Goal: Task Accomplishment & Management: Manage account settings

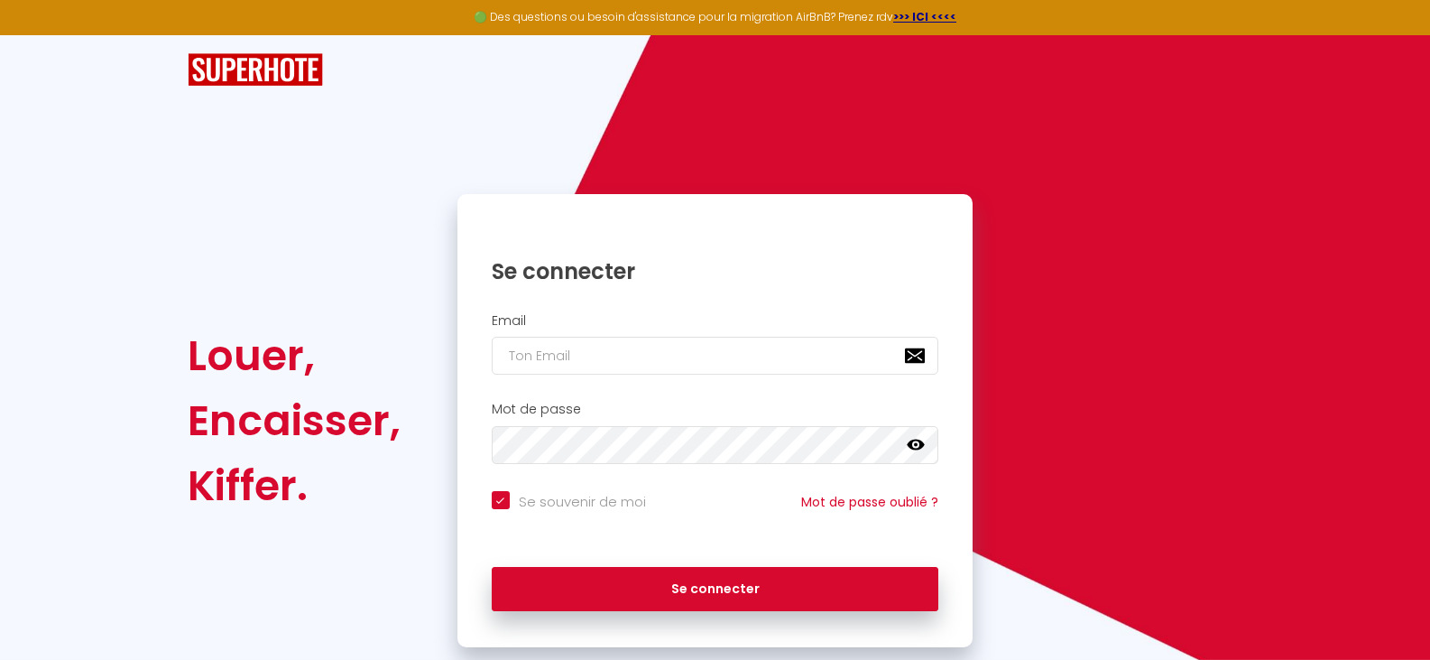
checkbox input "true"
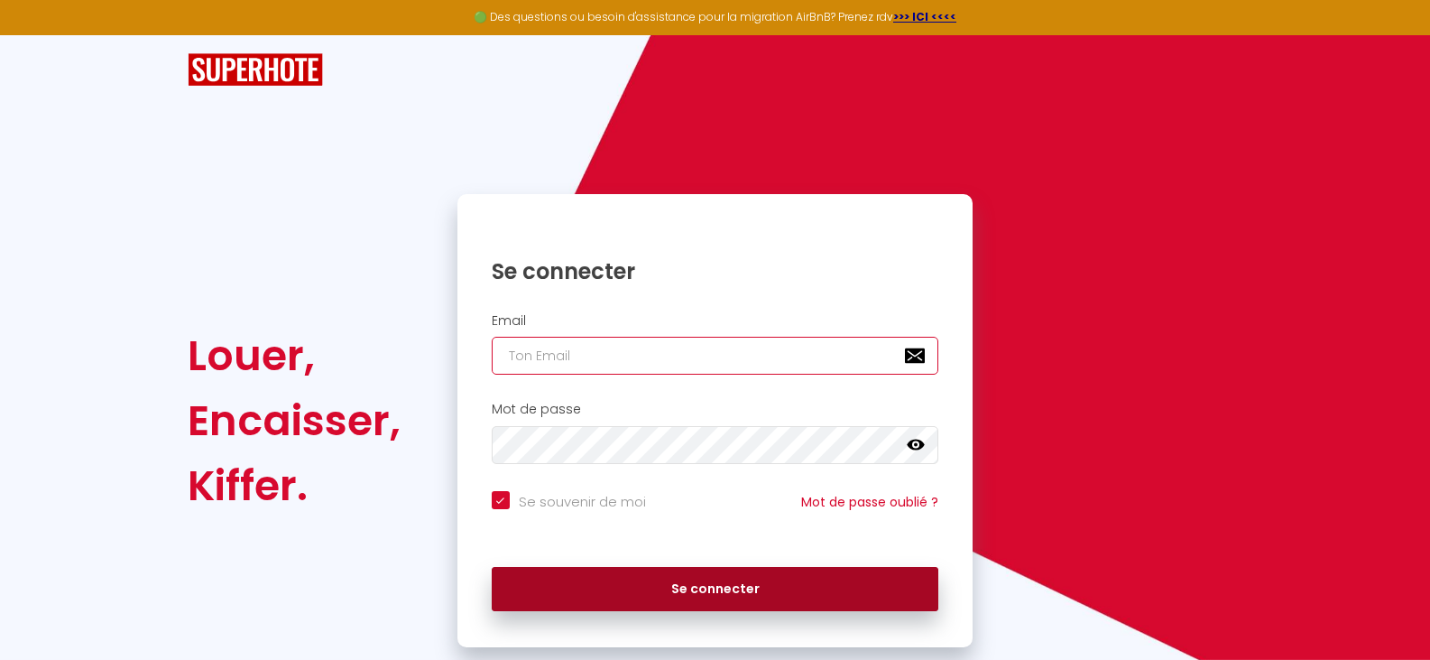
type input "[EMAIL_ADDRESS][DOMAIN_NAME]"
click at [703, 590] on button "Se connecter" at bounding box center [716, 589] width 448 height 45
checkbox input "true"
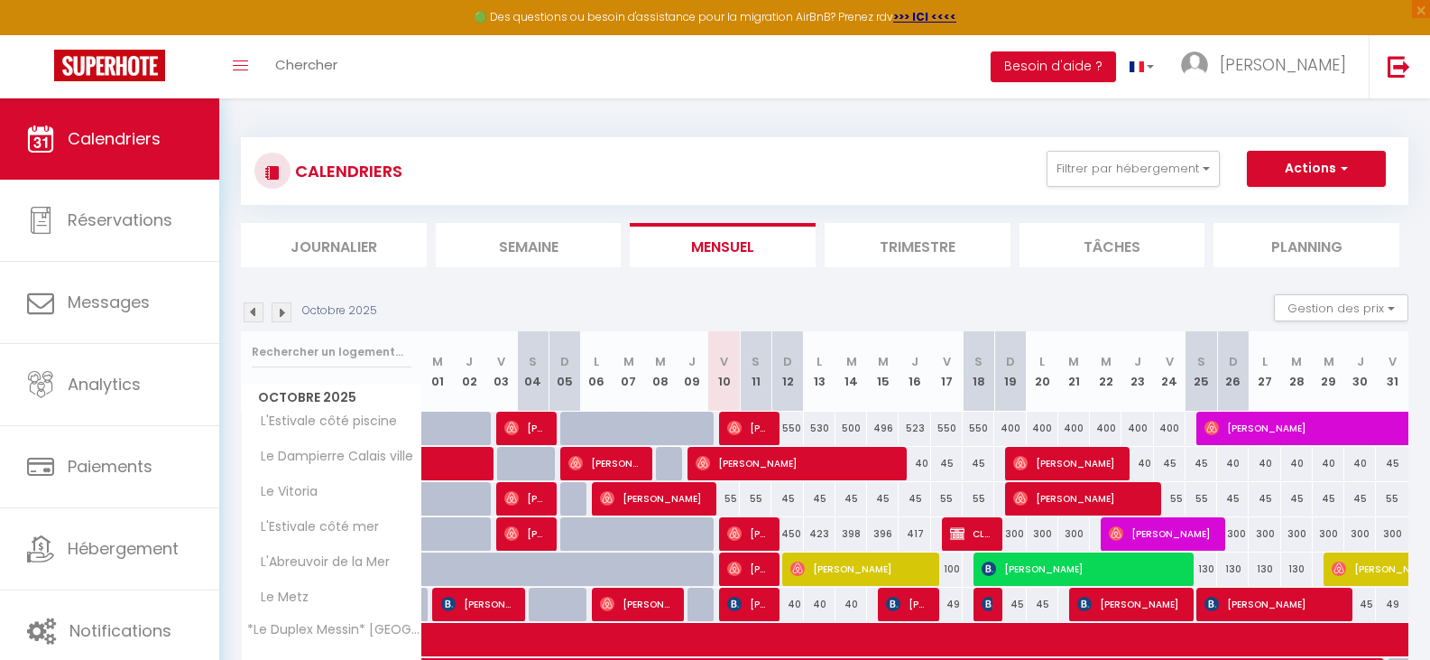
click at [853, 428] on div "500" at bounding box center [852, 427] width 32 height 33
type input "500"
type input "Mar 14 Octobre 2025"
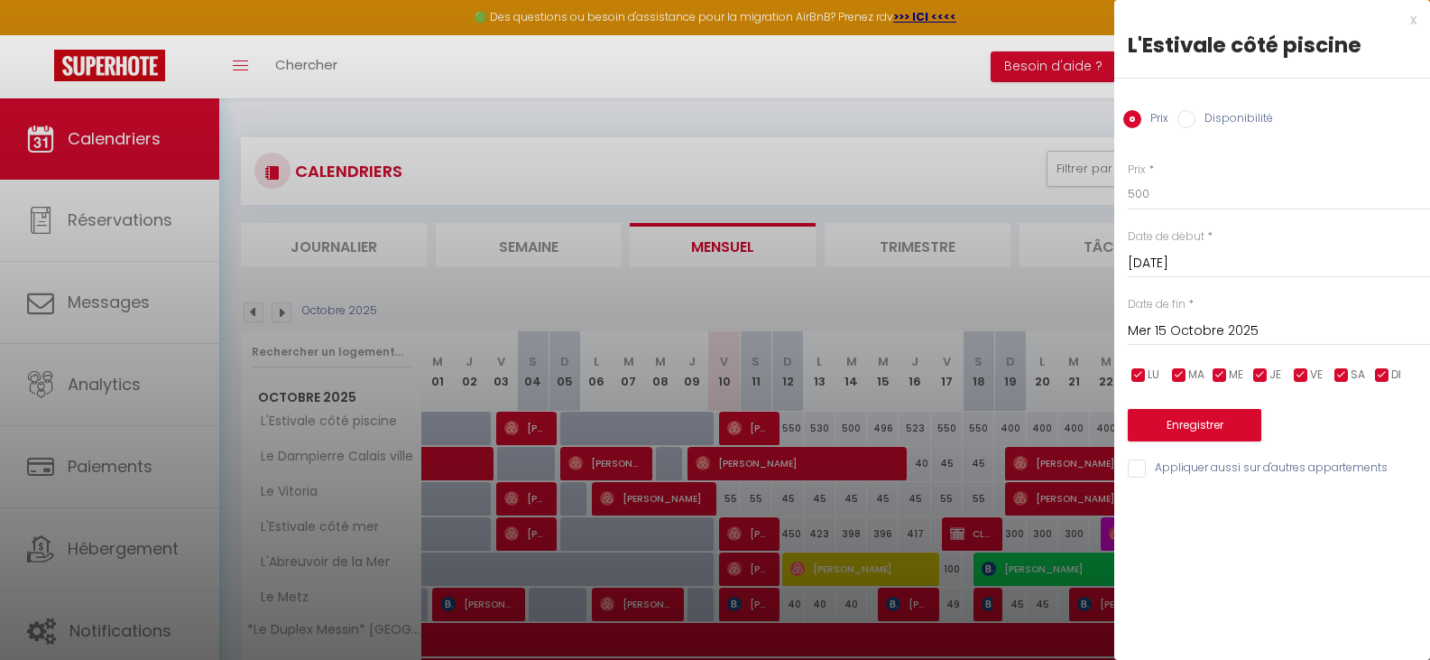
click at [1194, 322] on input "Mer 15 Octobre 2025" at bounding box center [1279, 330] width 302 height 23
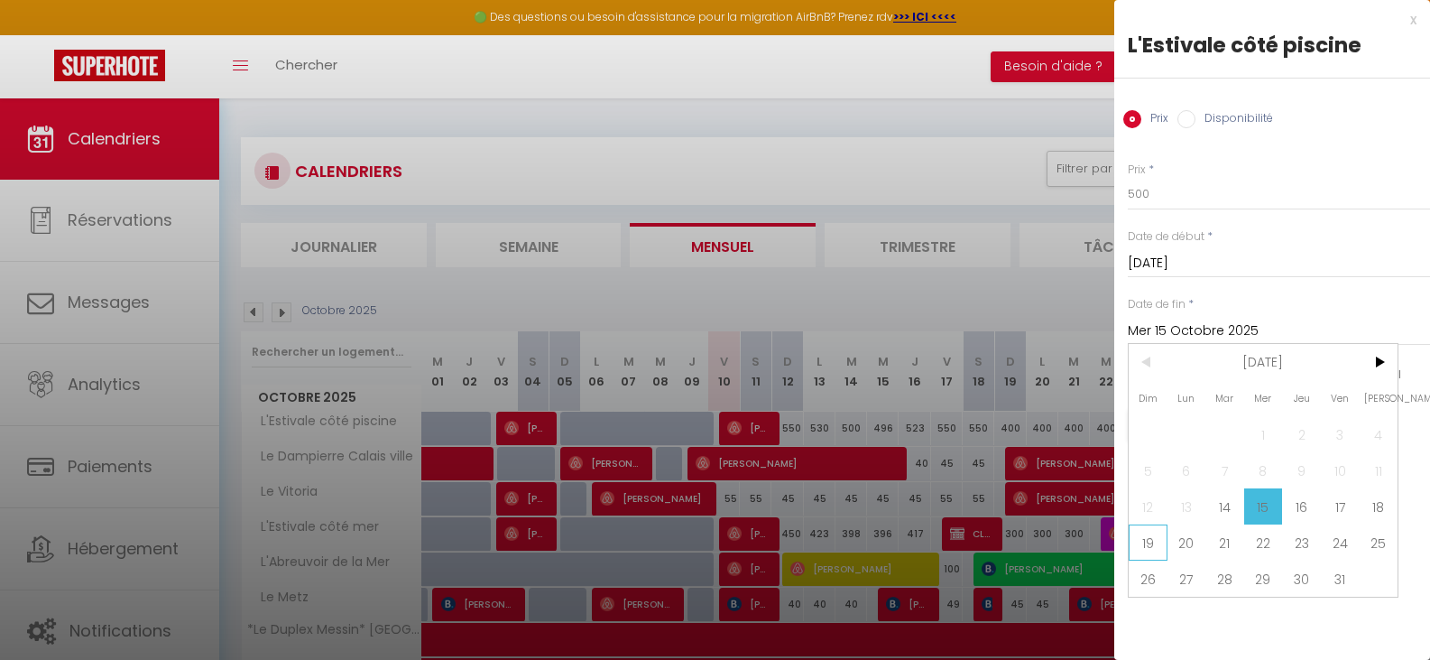
click at [1150, 538] on span "19" at bounding box center [1148, 542] width 39 height 36
type input "Dim 19 Octobre 2025"
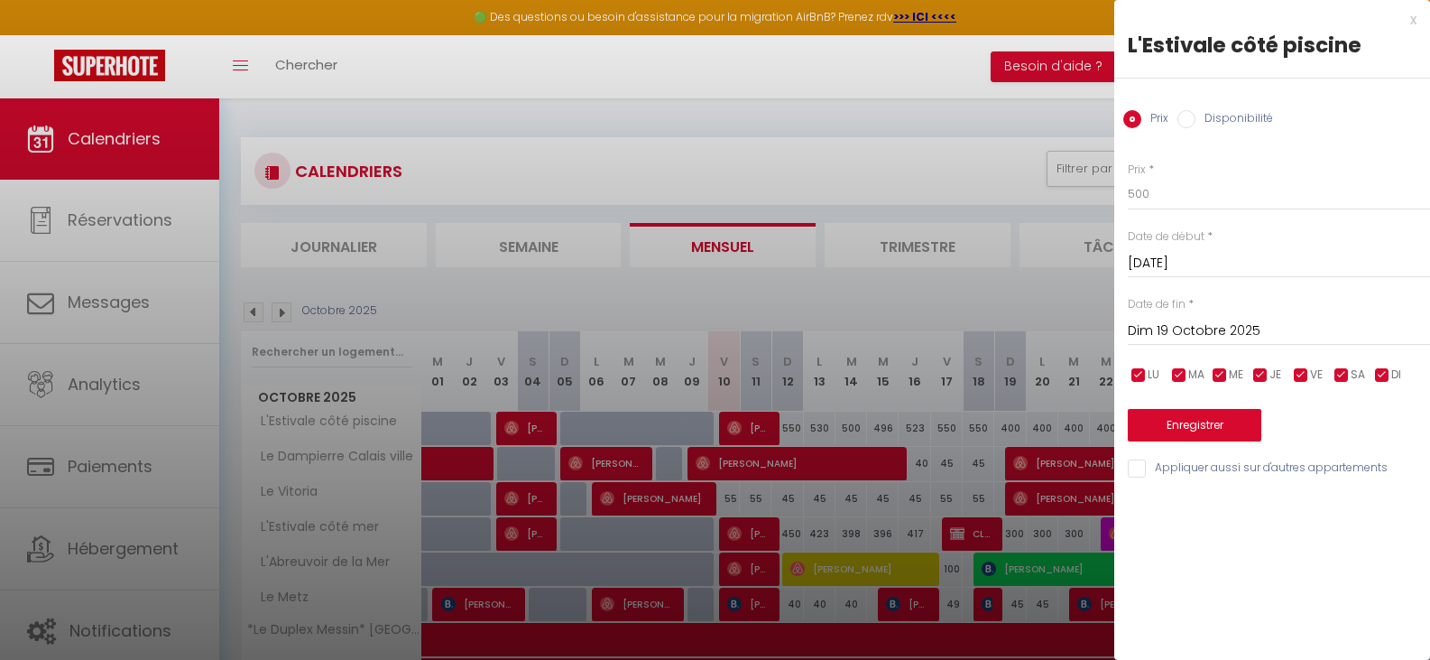
click at [1227, 102] on div "Prix Disponibilité" at bounding box center [1272, 108] width 316 height 60
click at [1229, 117] on label "Disponibilité" at bounding box center [1235, 120] width 78 height 20
click at [1196, 117] on input "Disponibilité" at bounding box center [1186, 119] width 18 height 18
radio input "true"
radio input "false"
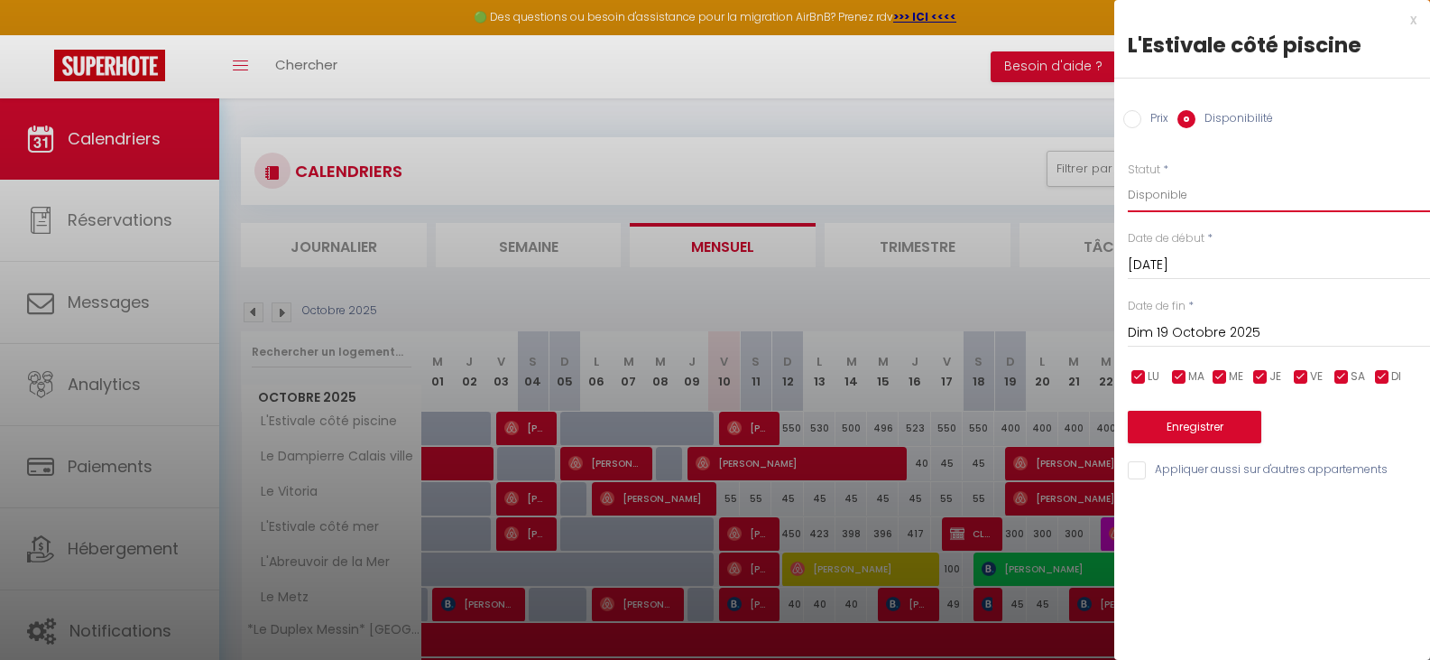
click at [1159, 206] on select "Disponible Indisponible" at bounding box center [1279, 195] width 302 height 34
select select "0"
click at [1128, 178] on select "Disponible Indisponible" at bounding box center [1279, 195] width 302 height 34
click at [1205, 429] on button "Enregistrer" at bounding box center [1195, 427] width 134 height 32
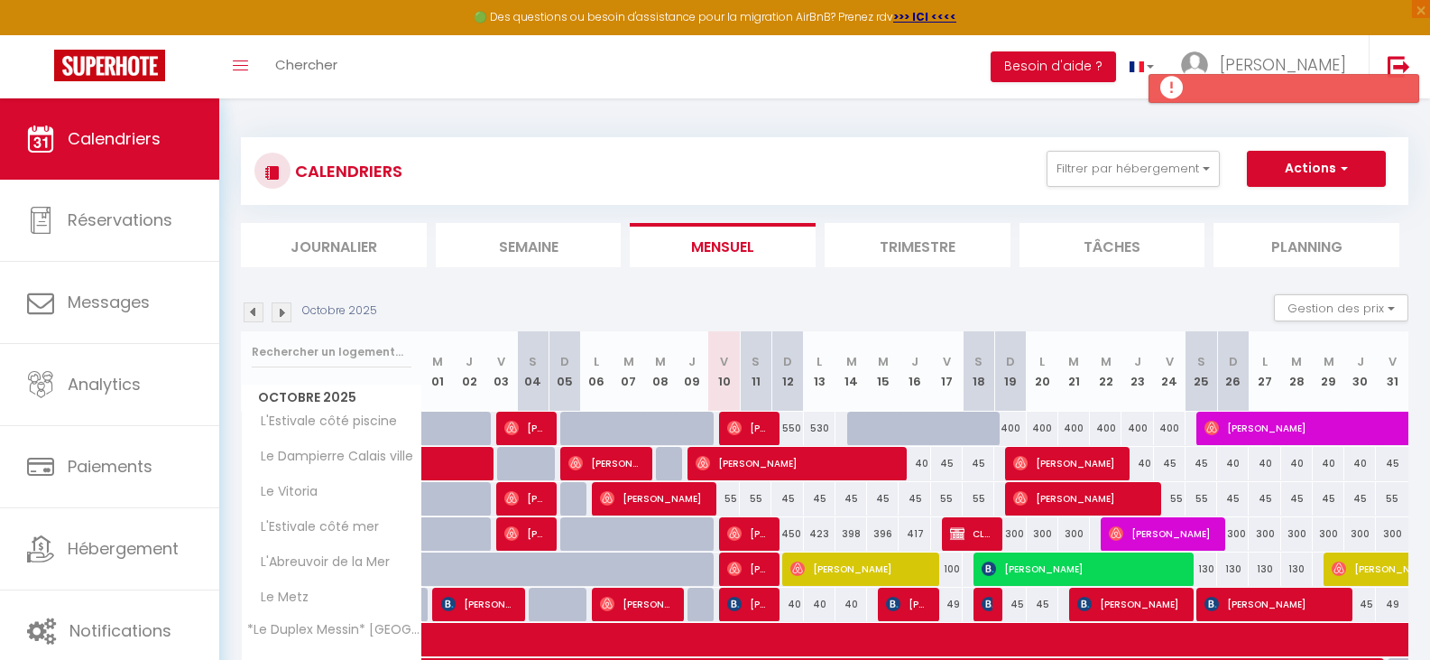
click at [1012, 427] on div "400" at bounding box center [1010, 427] width 32 height 33
select select "1"
type input "Dim 19 Octobre 2025"
type input "Lun 20 Octobre 2025"
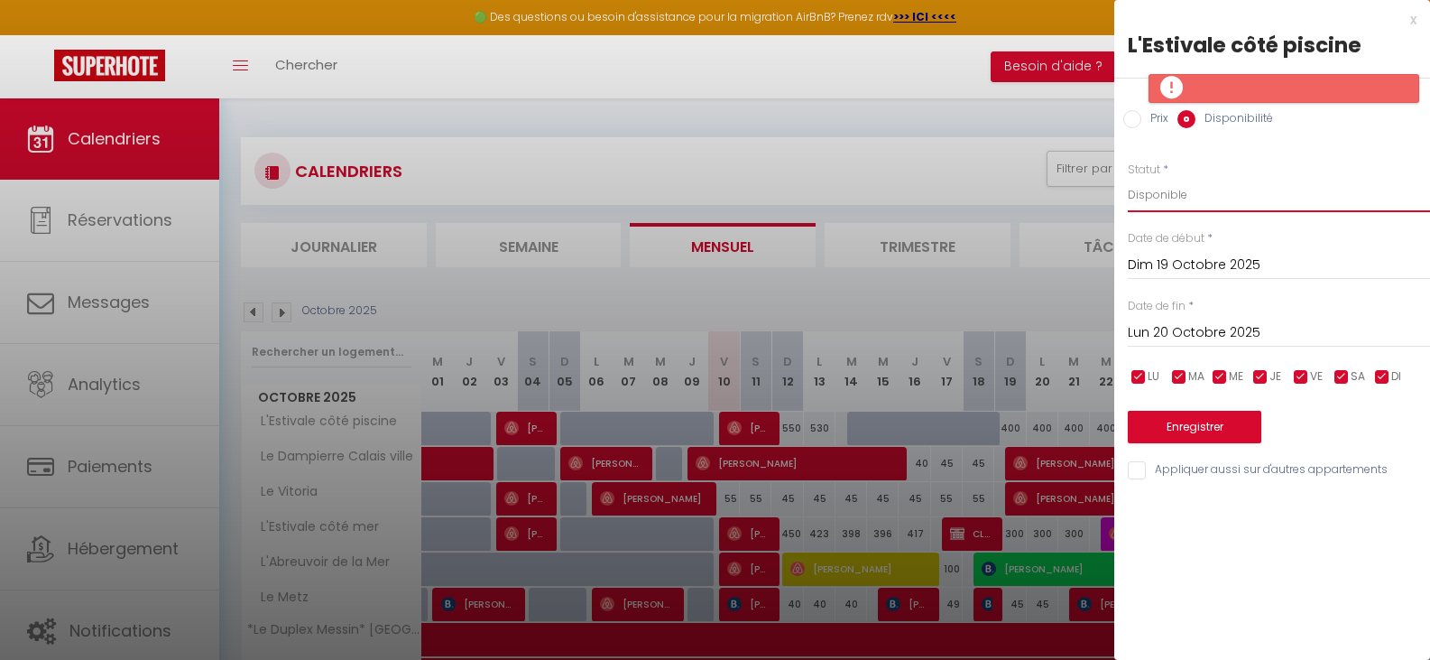
click at [1173, 194] on select "Disponible Indisponible" at bounding box center [1279, 195] width 302 height 34
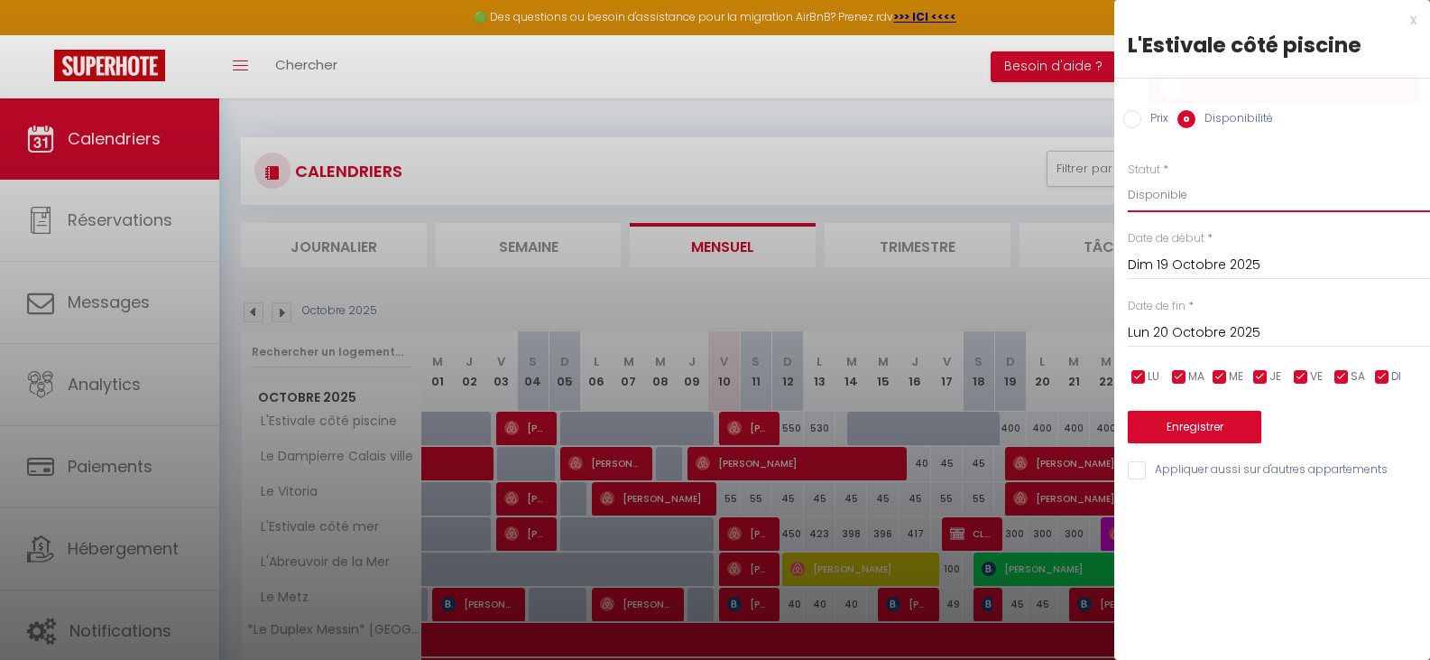
select select "0"
click at [1128, 178] on select "Disponible Indisponible" at bounding box center [1279, 195] width 302 height 34
click at [1212, 428] on button "Enregistrer" at bounding box center [1195, 427] width 134 height 32
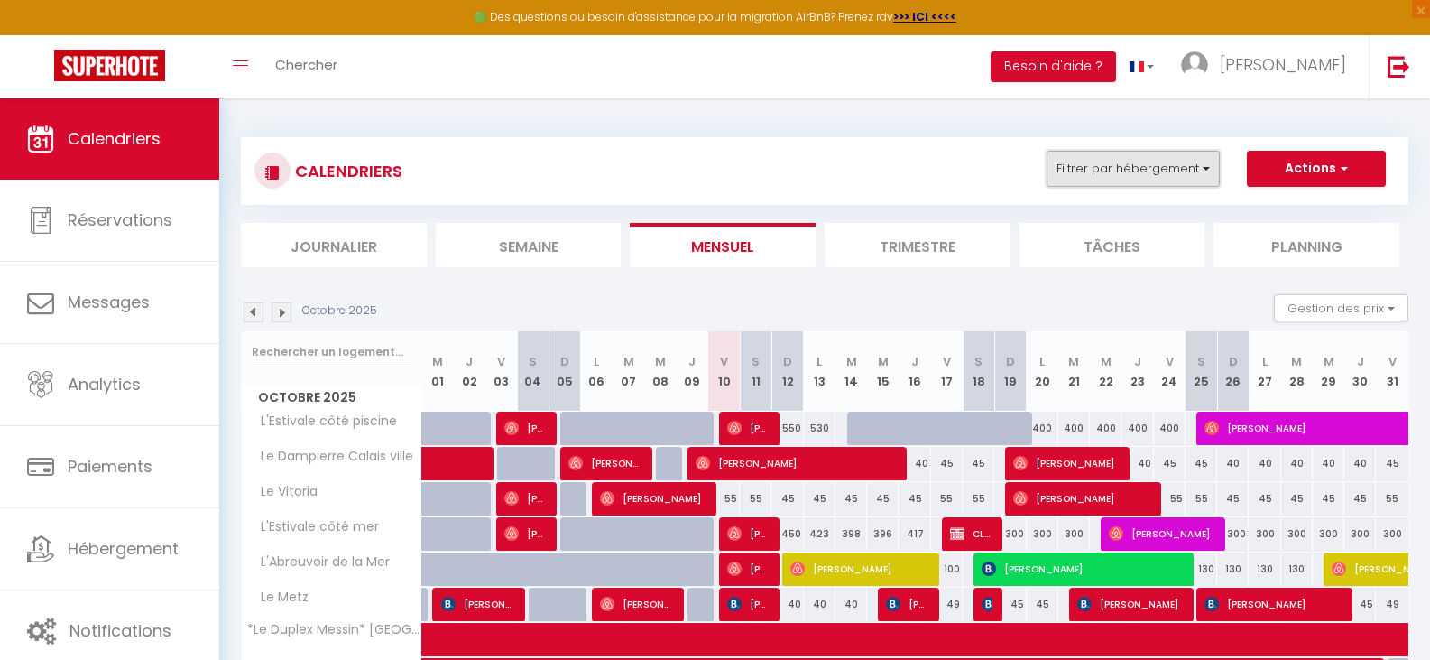
click at [1184, 180] on button "Filtrer par hébergement" at bounding box center [1133, 169] width 173 height 36
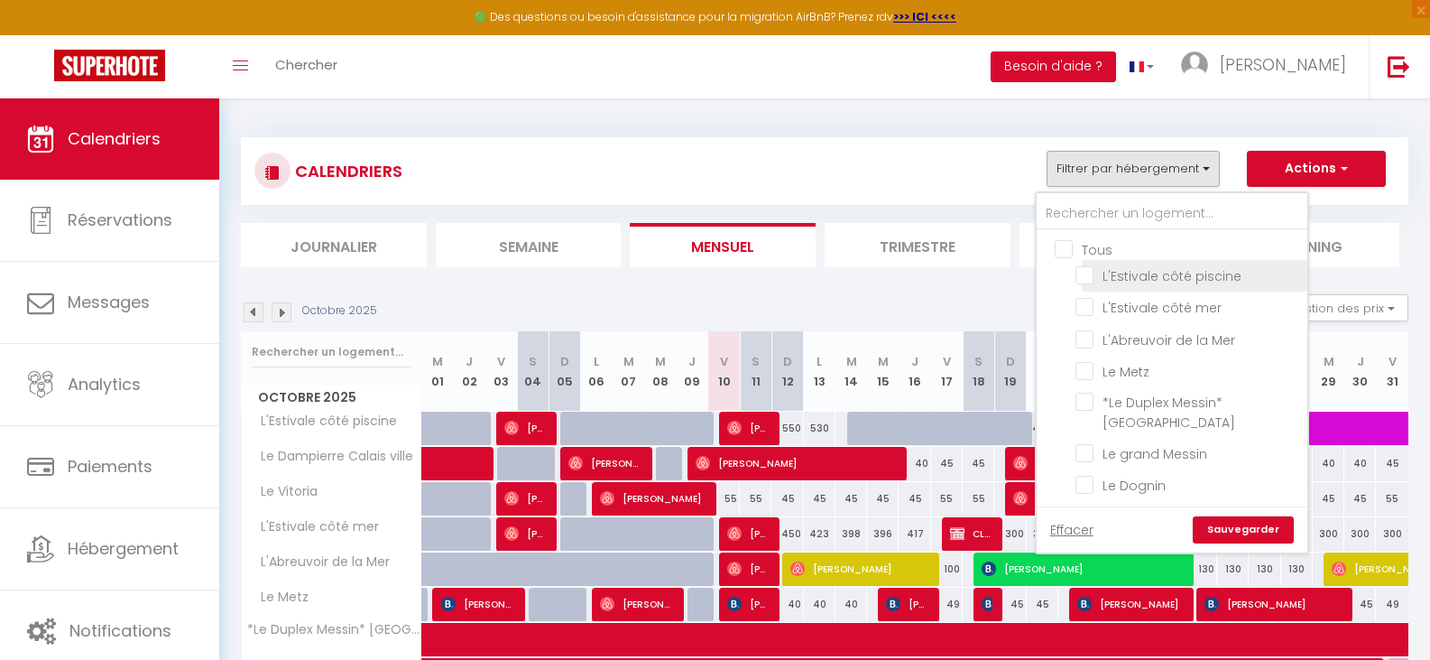
click at [1091, 285] on li "L'Estivale côté piscine" at bounding box center [1195, 276] width 226 height 32
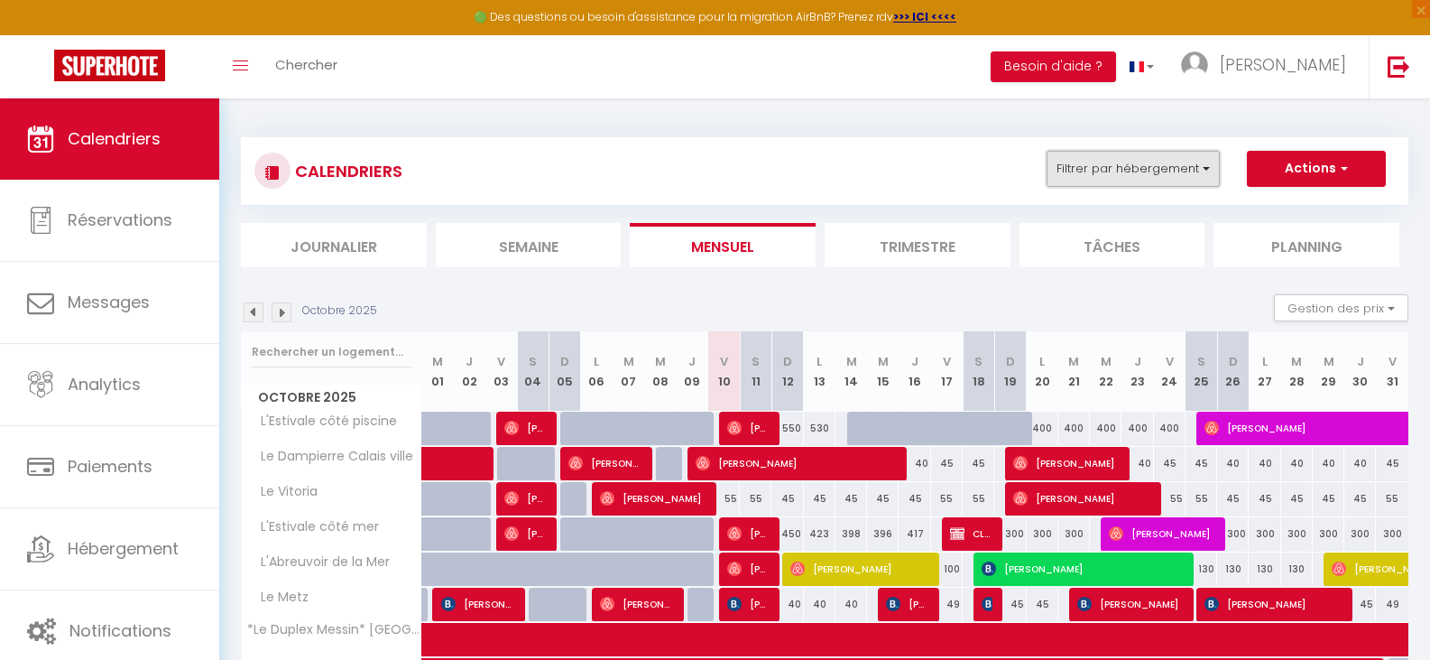
click at [1104, 168] on button "Filtrer par hébergement" at bounding box center [1133, 169] width 173 height 36
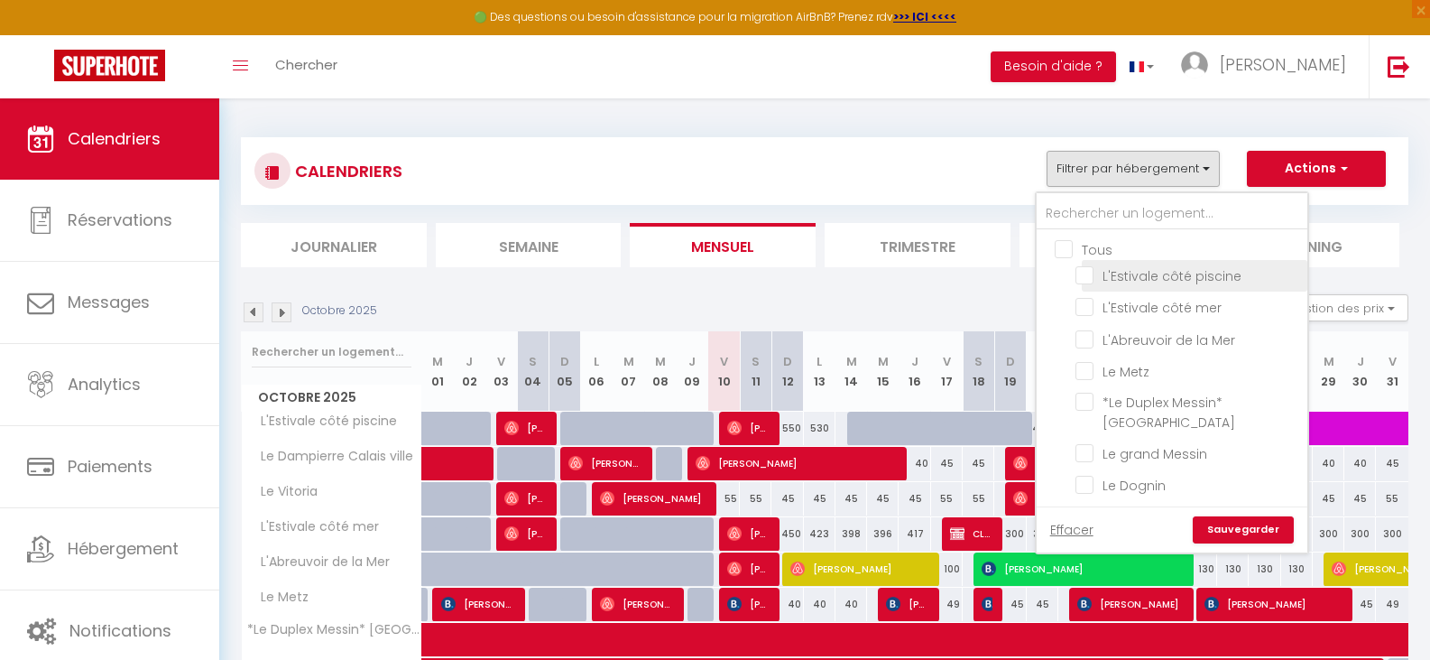
click at [1081, 278] on input "L'Estivale côté piscine" at bounding box center [1189, 274] width 226 height 18
checkbox input "true"
checkbox input "false"
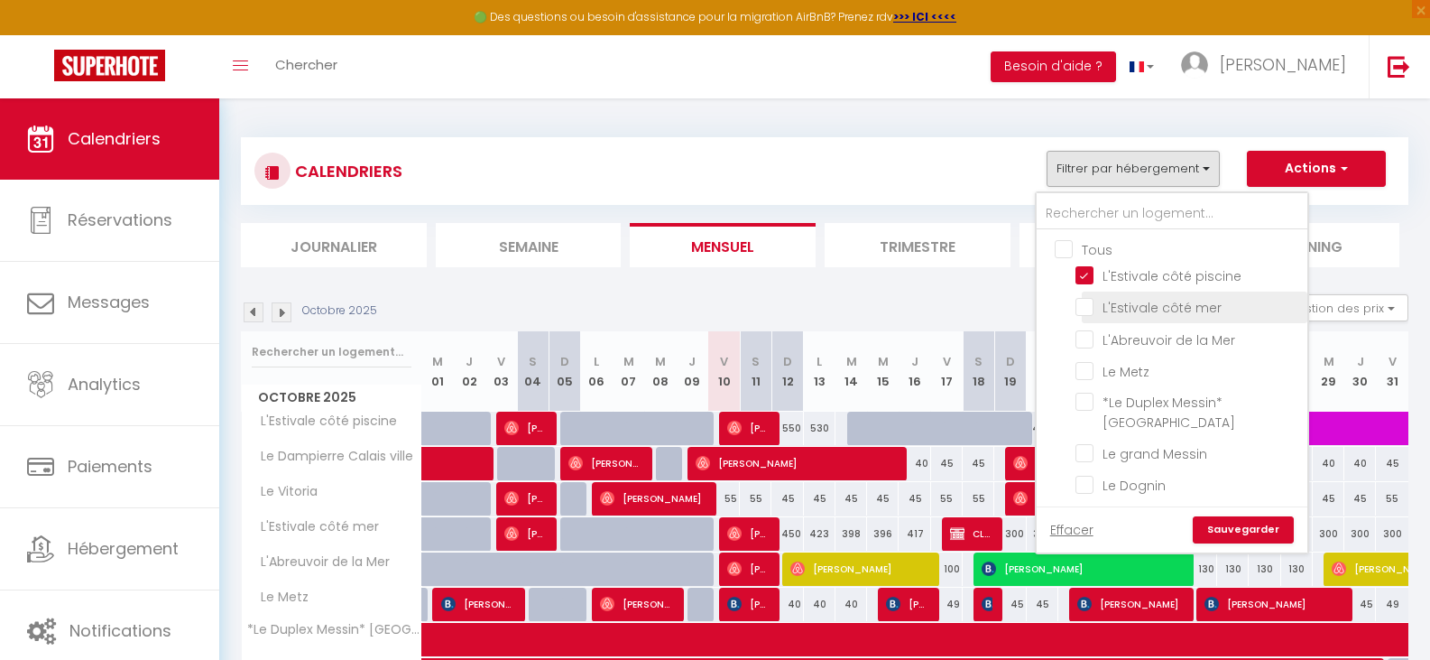
checkbox input "false"
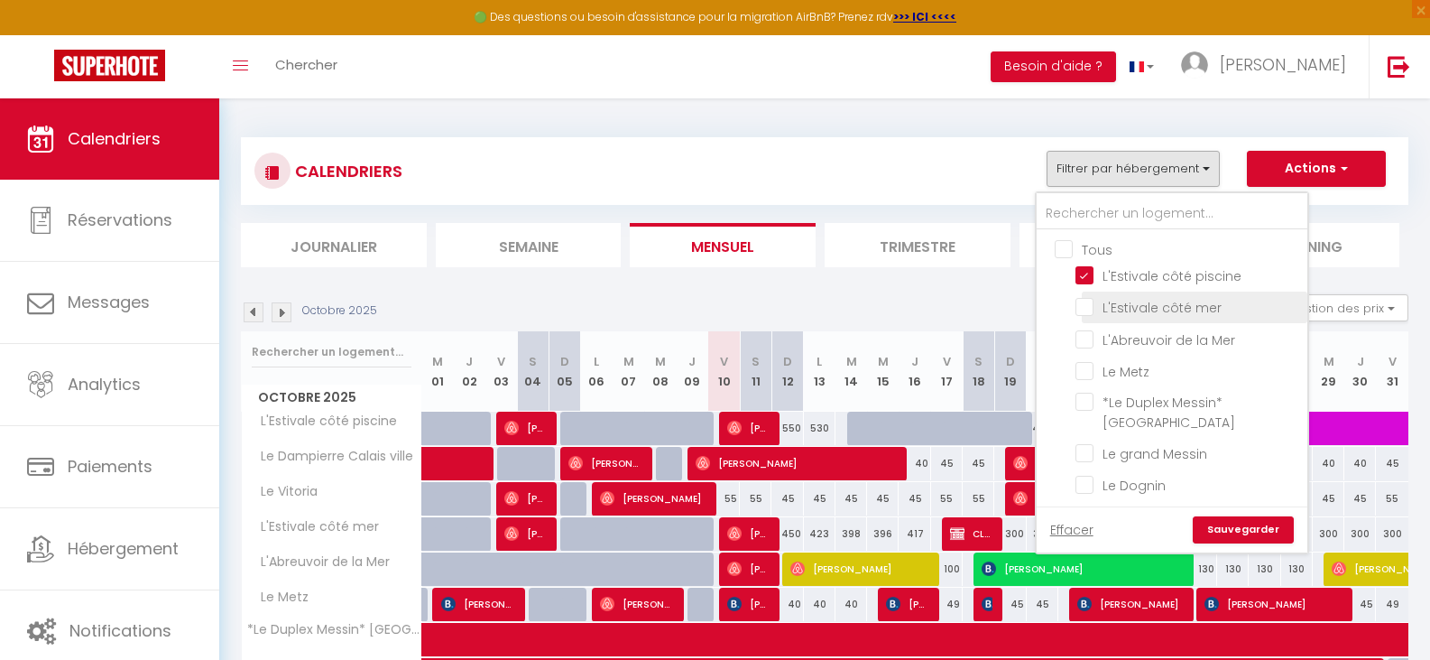
checkbox input "false"
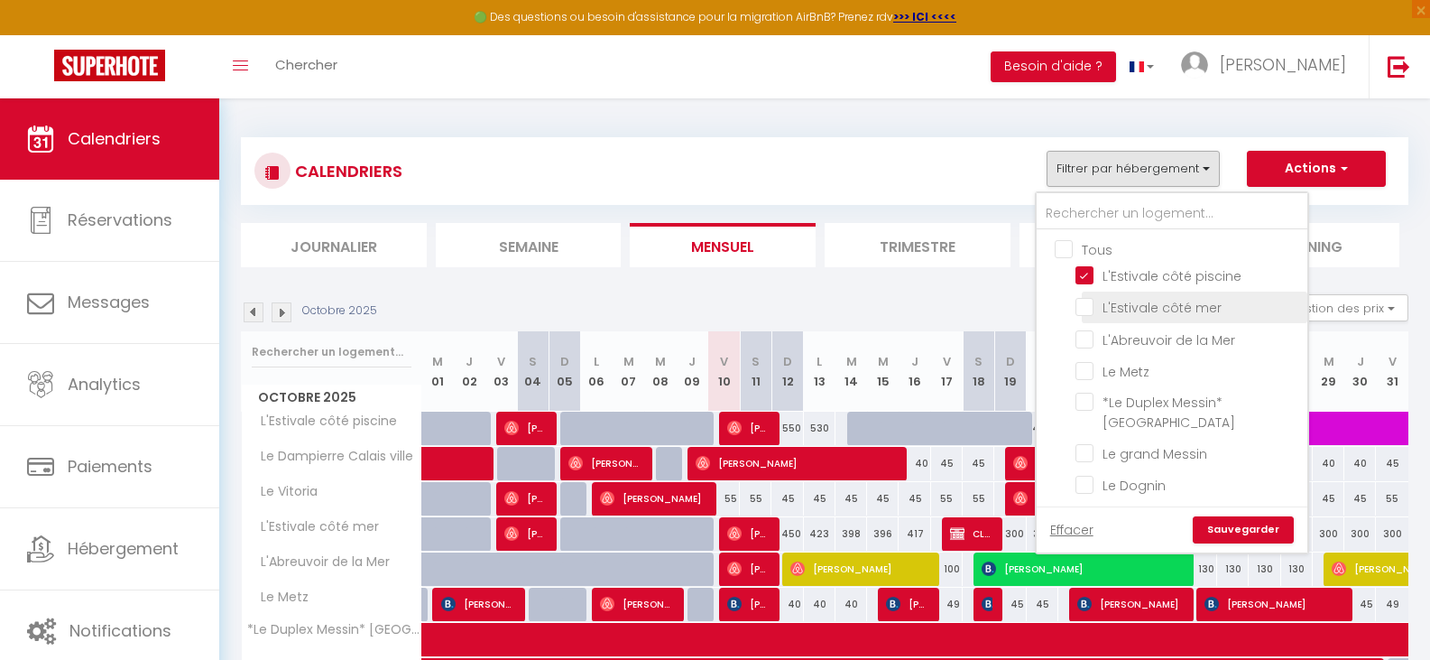
checkbox input "false"
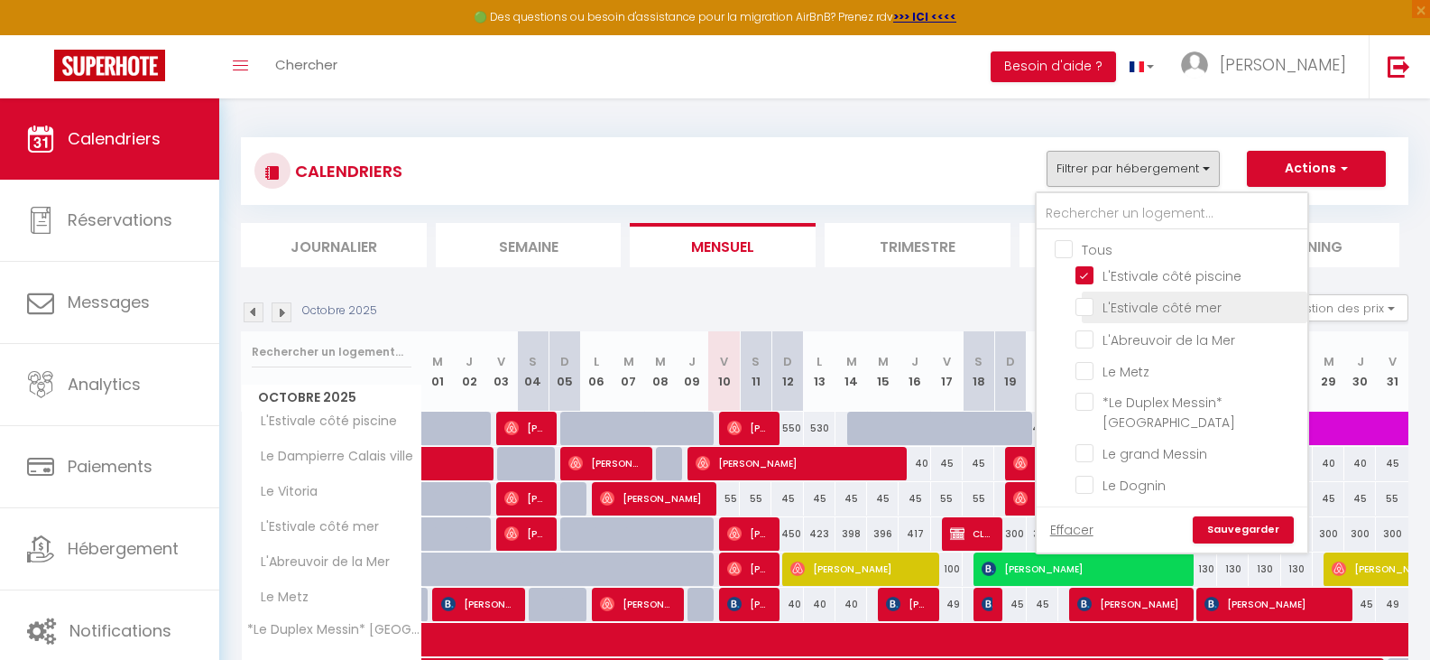
checkbox input "false"
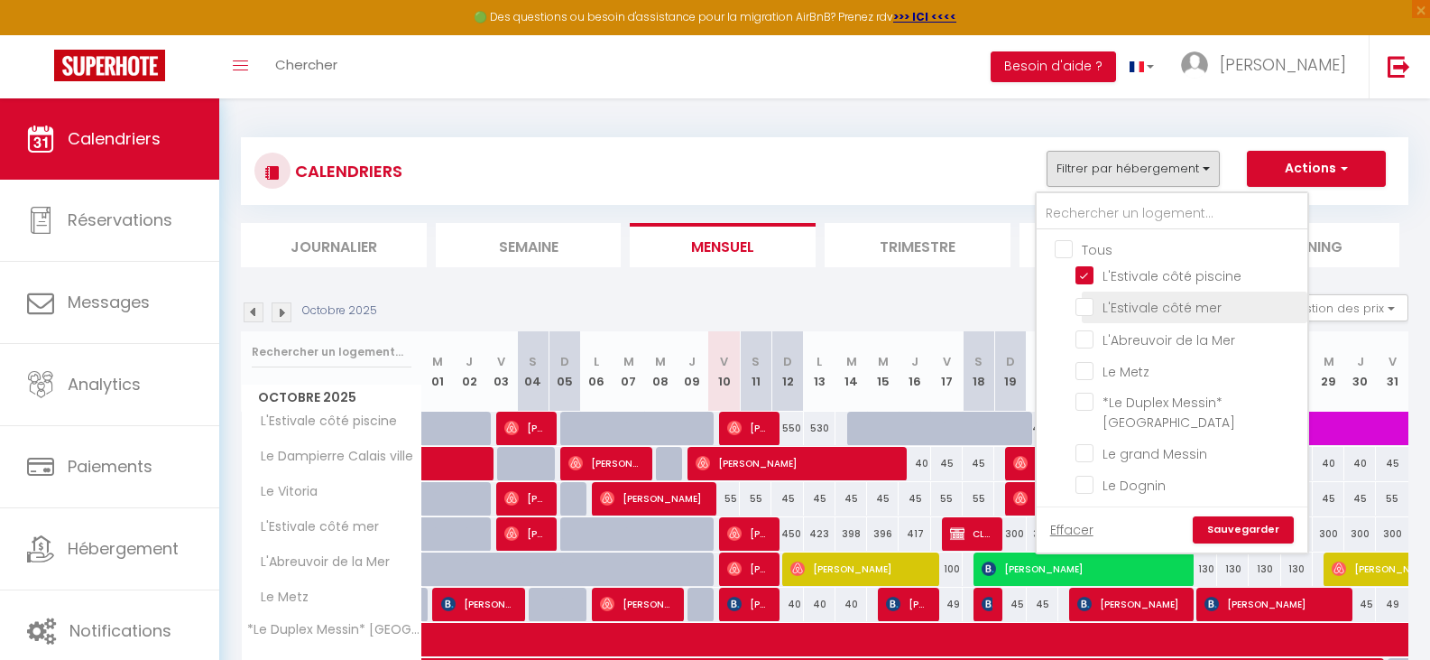
checkbox input "false"
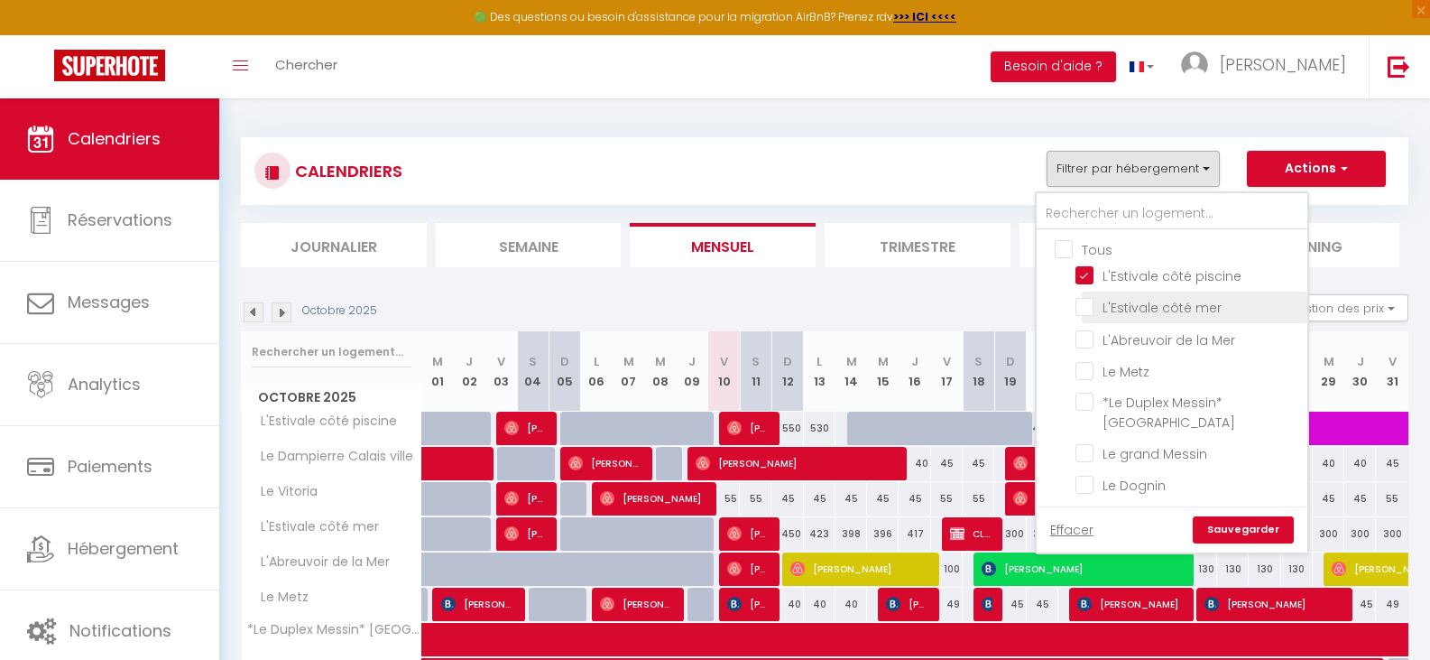
checkbox input "false"
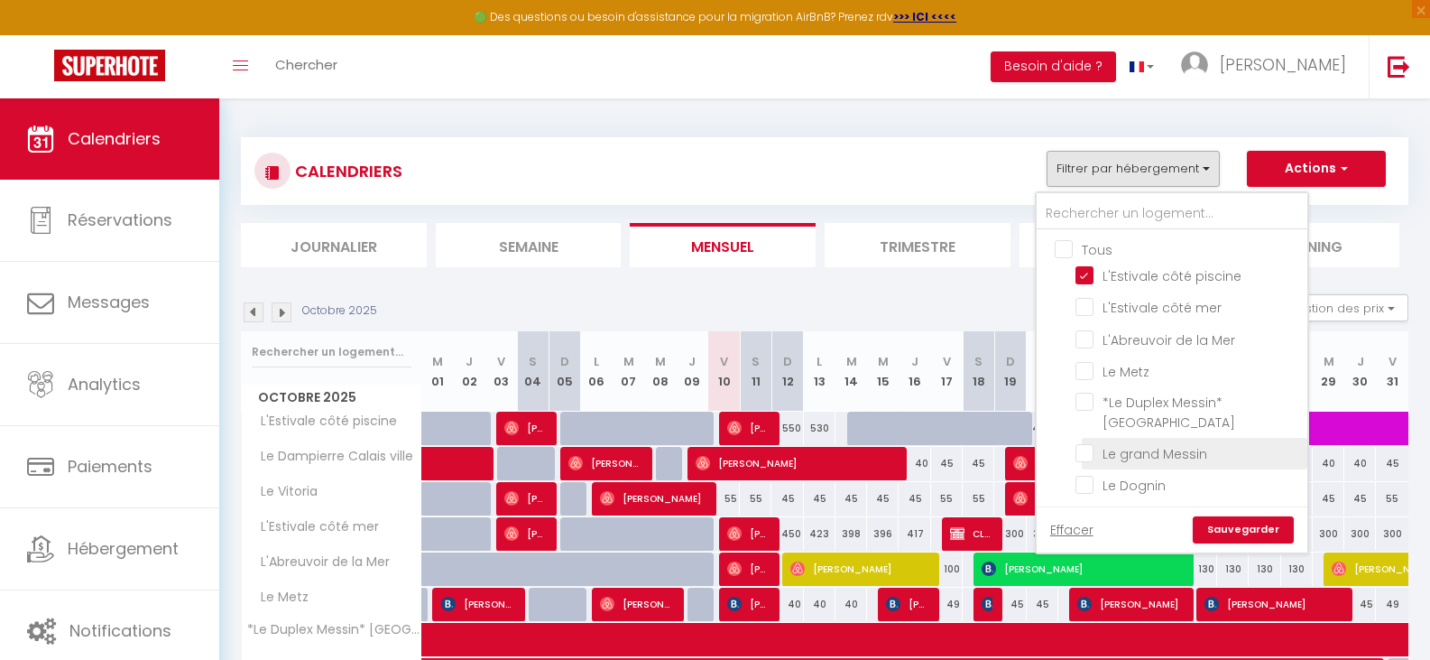
click at [1084, 305] on input "L'Estivale côté mer" at bounding box center [1189, 306] width 226 height 18
checkbox input "true"
checkbox input "false"
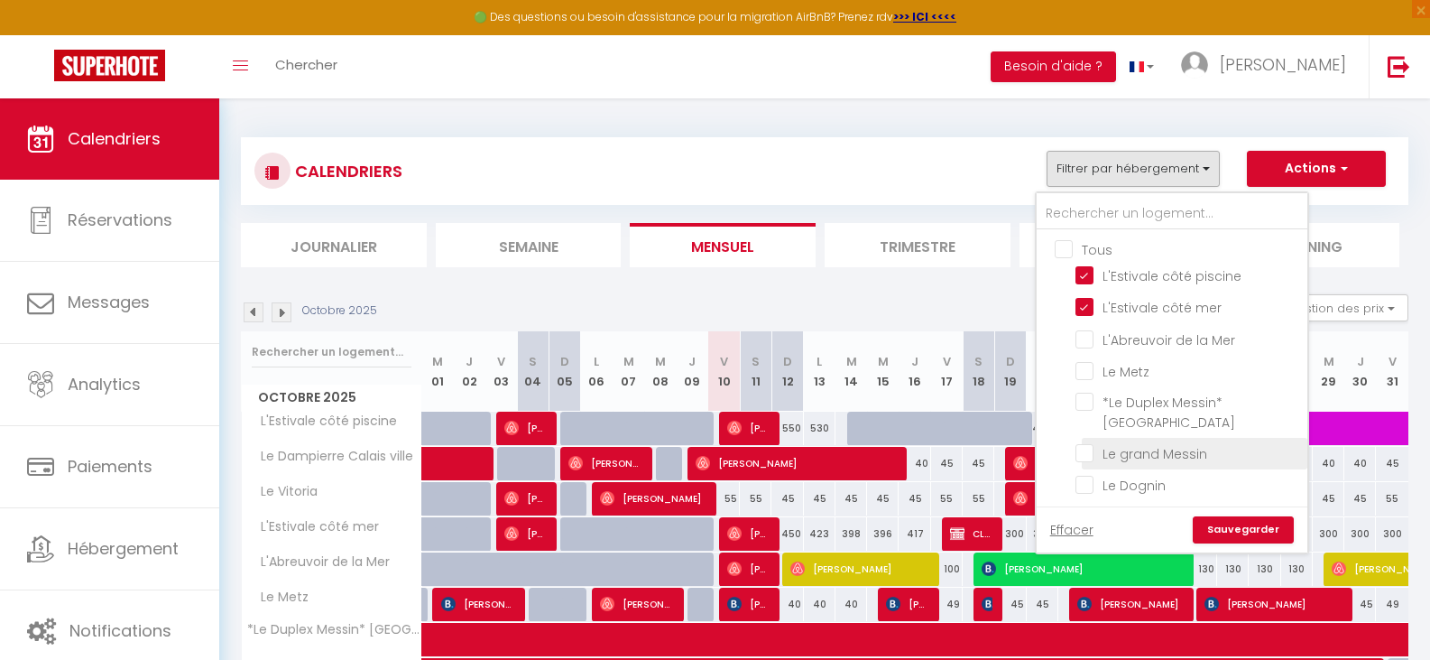
checkbox input "false"
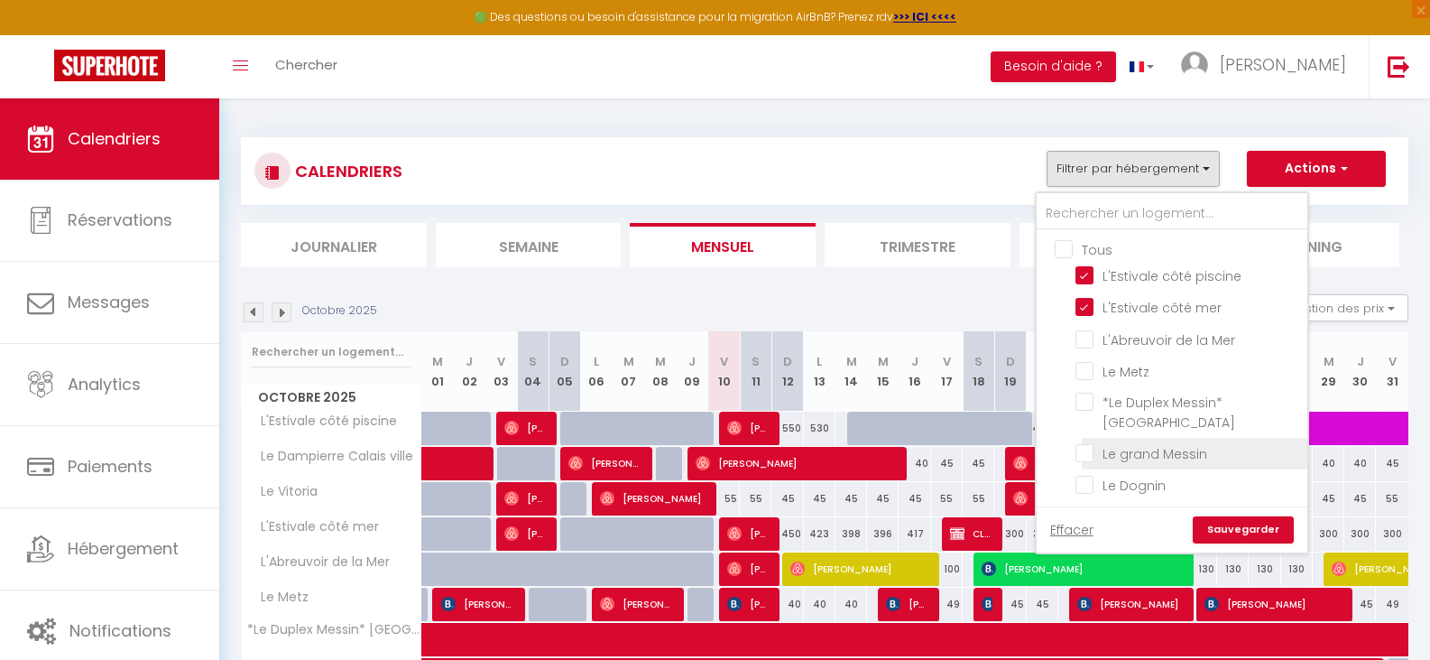
checkbox input "false"
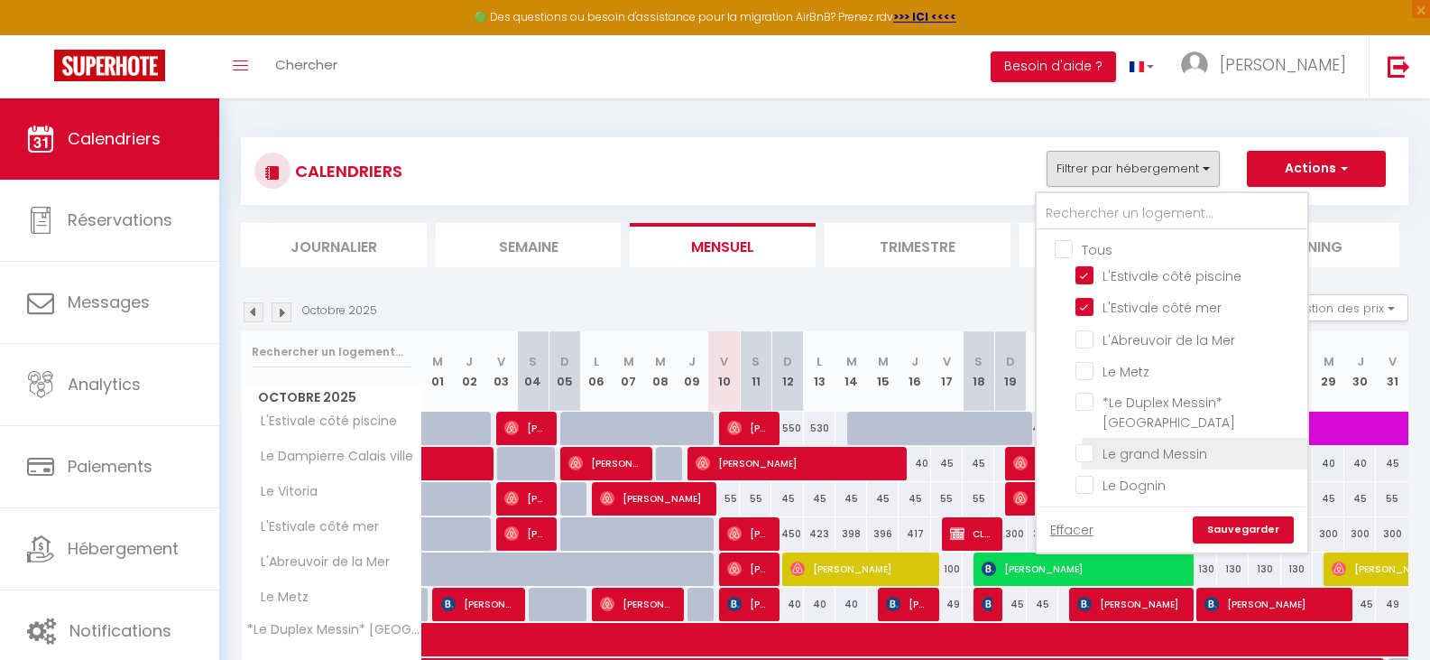
checkbox input "false"
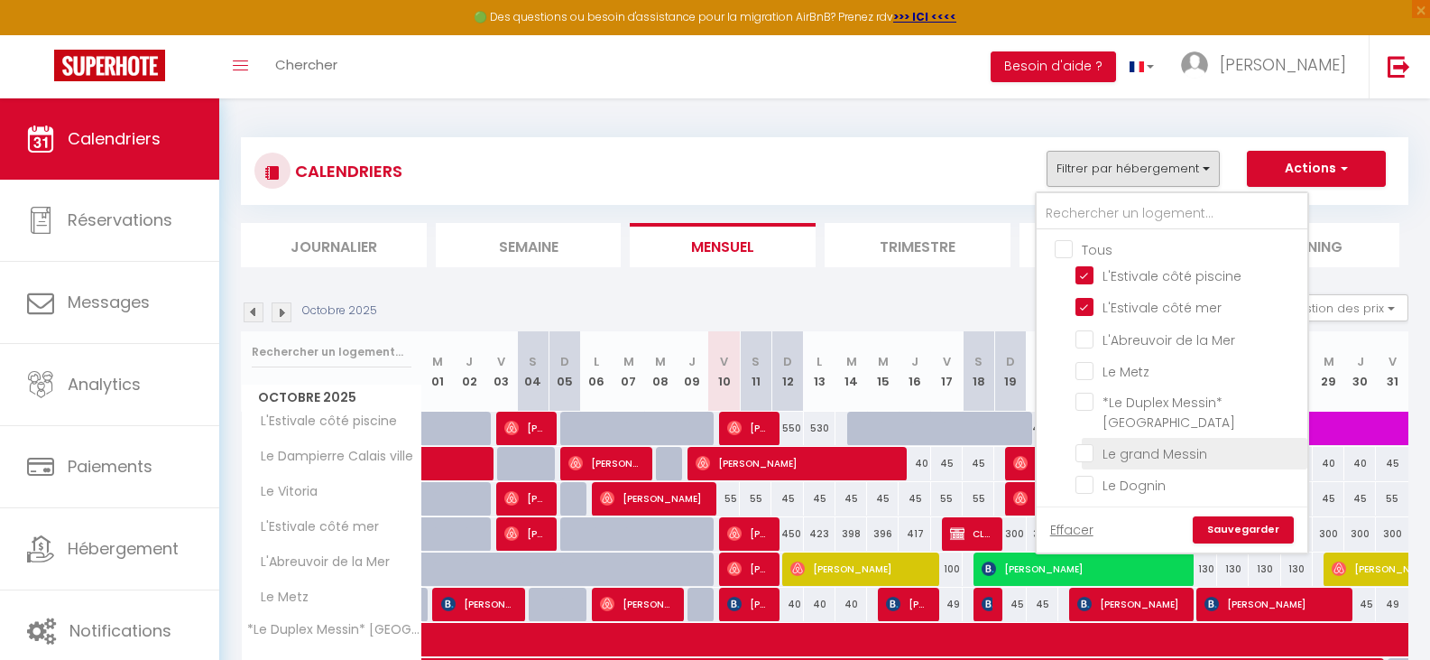
checkbox input "false"
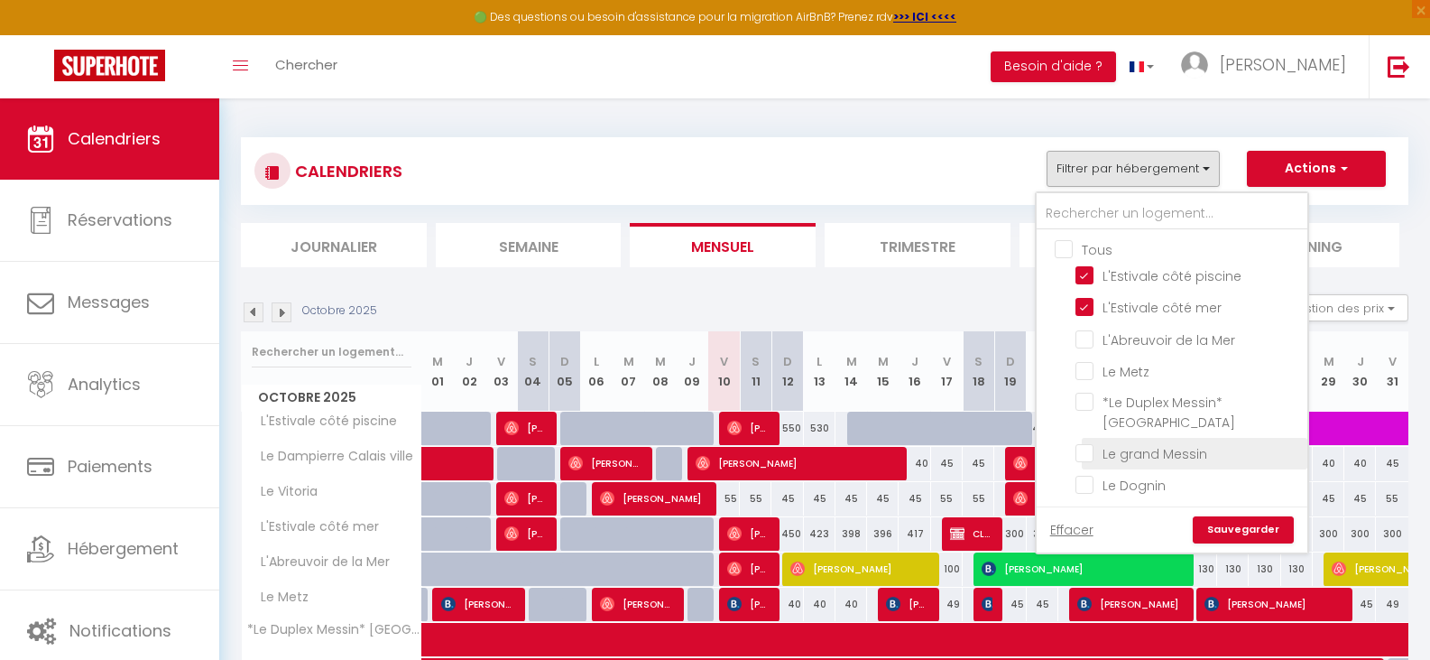
checkbox input "false"
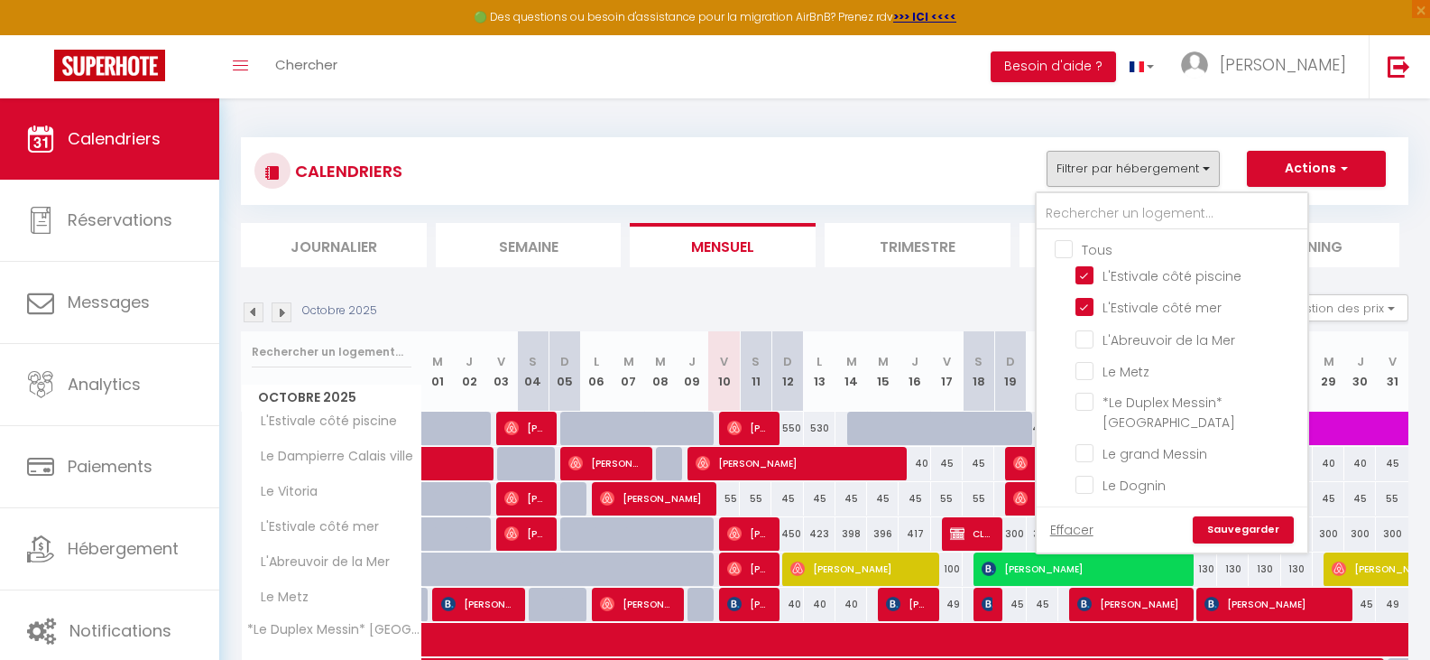
click at [1225, 524] on link "Sauvegarder" at bounding box center [1243, 529] width 101 height 27
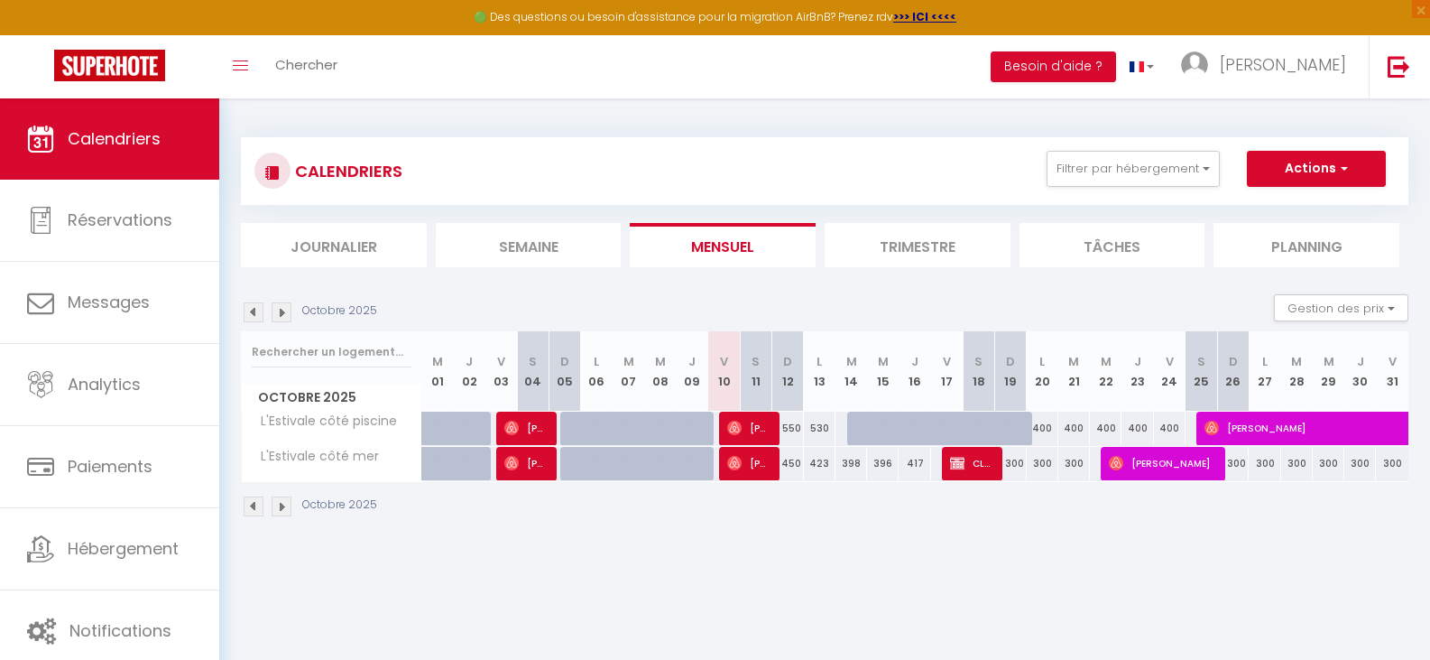
click at [280, 317] on img at bounding box center [282, 312] width 20 height 20
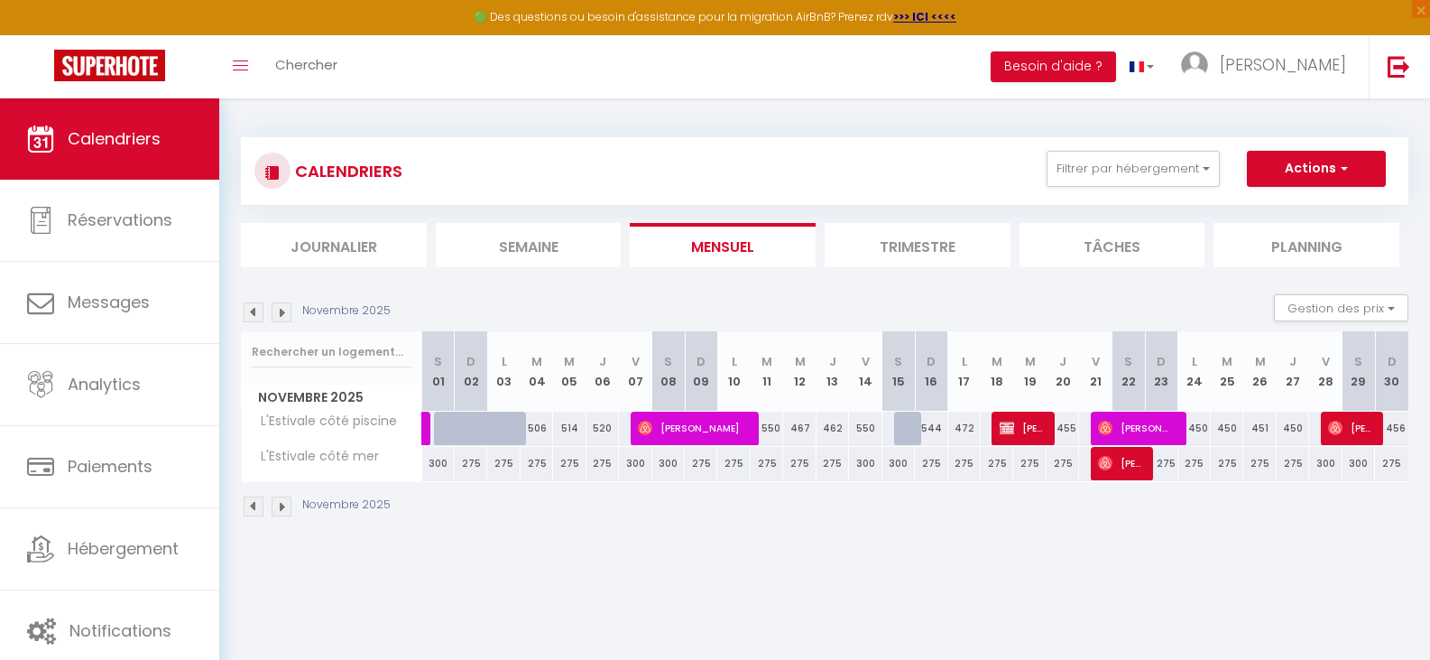
click at [252, 313] on img at bounding box center [254, 312] width 20 height 20
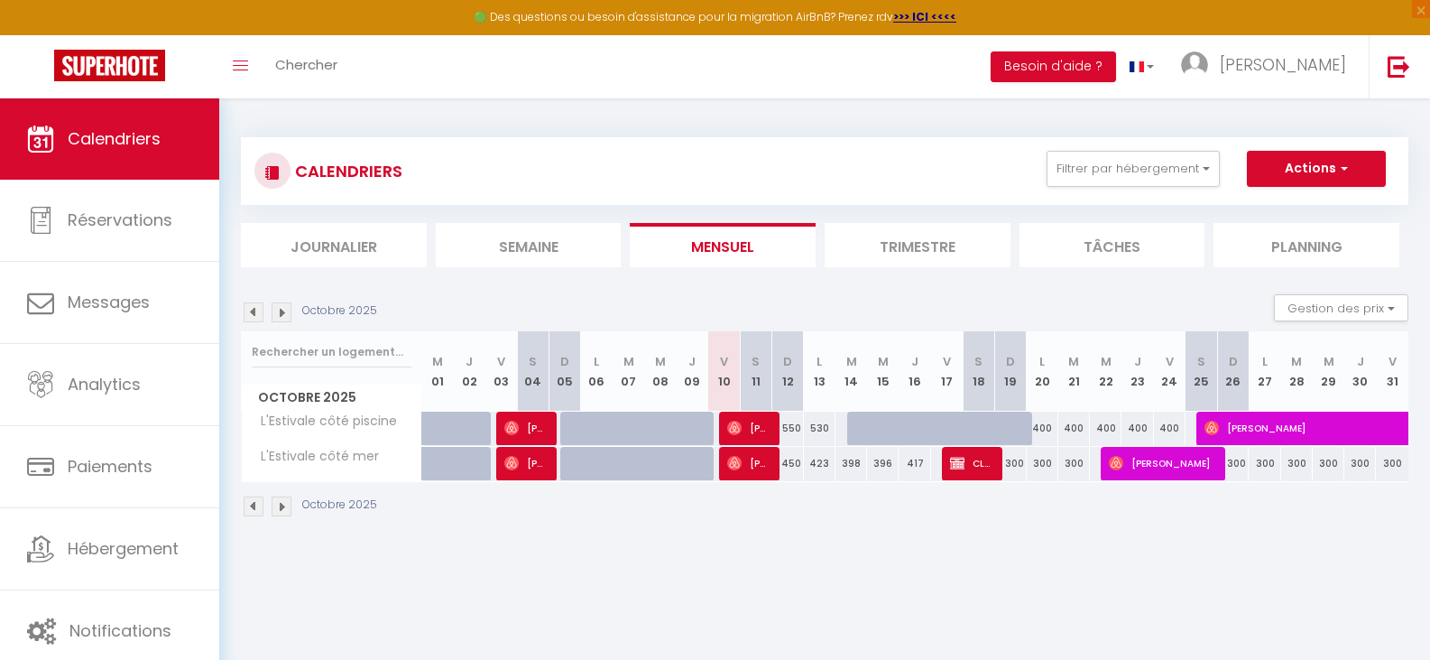
click at [283, 309] on img at bounding box center [282, 312] width 20 height 20
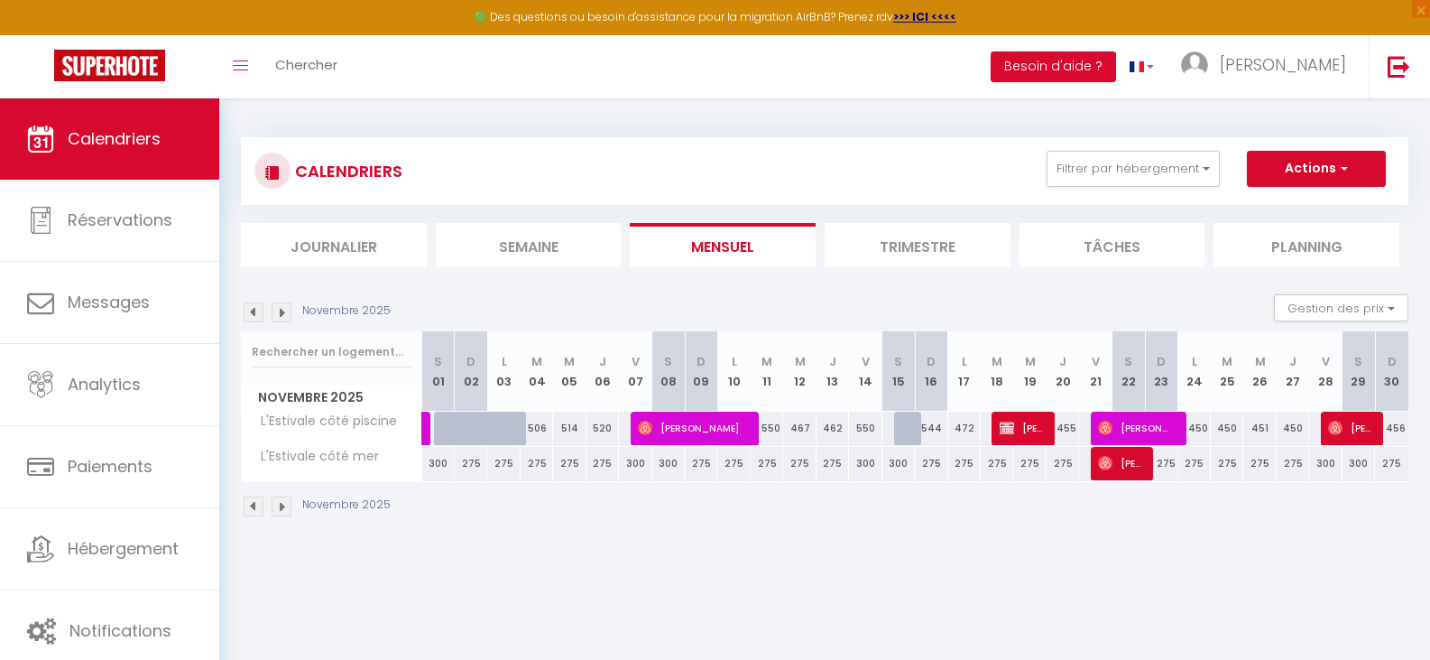
click at [282, 308] on img at bounding box center [282, 312] width 20 height 20
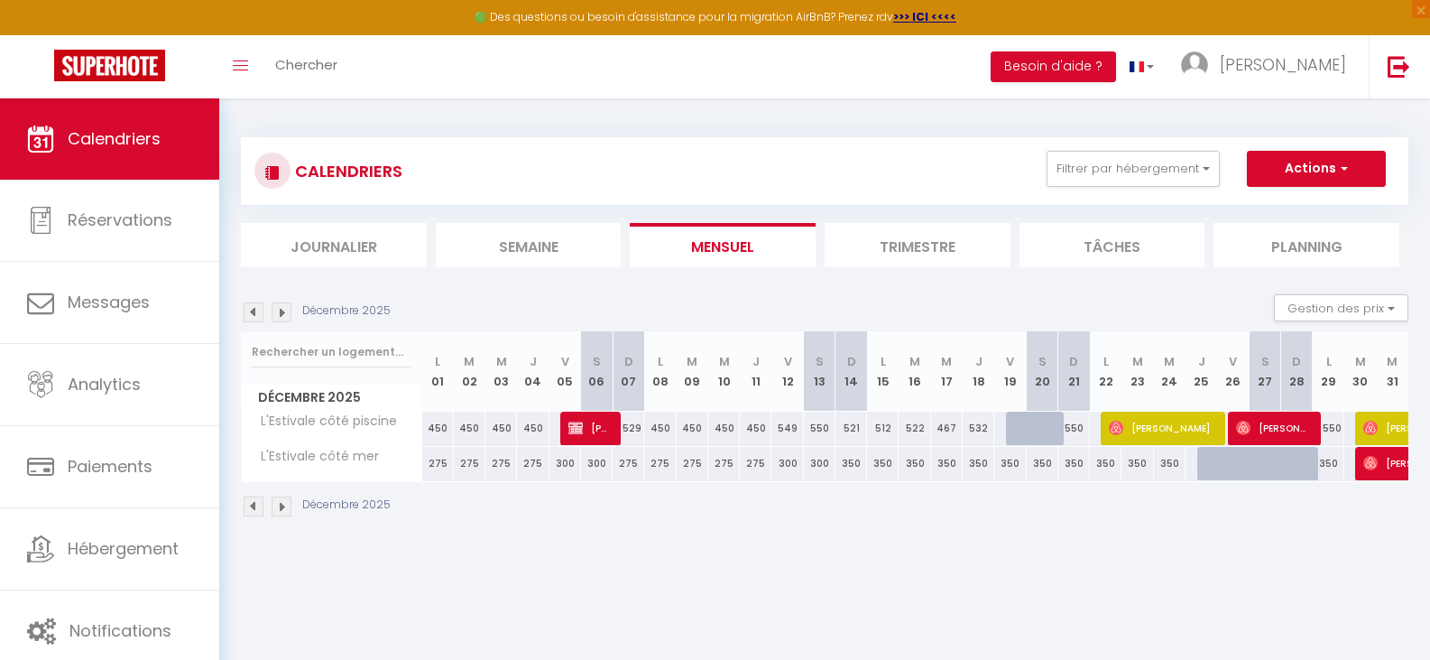
click at [1015, 430] on div at bounding box center [1022, 428] width 32 height 34
select select "1"
type input "Ven 19 Décembre 2025"
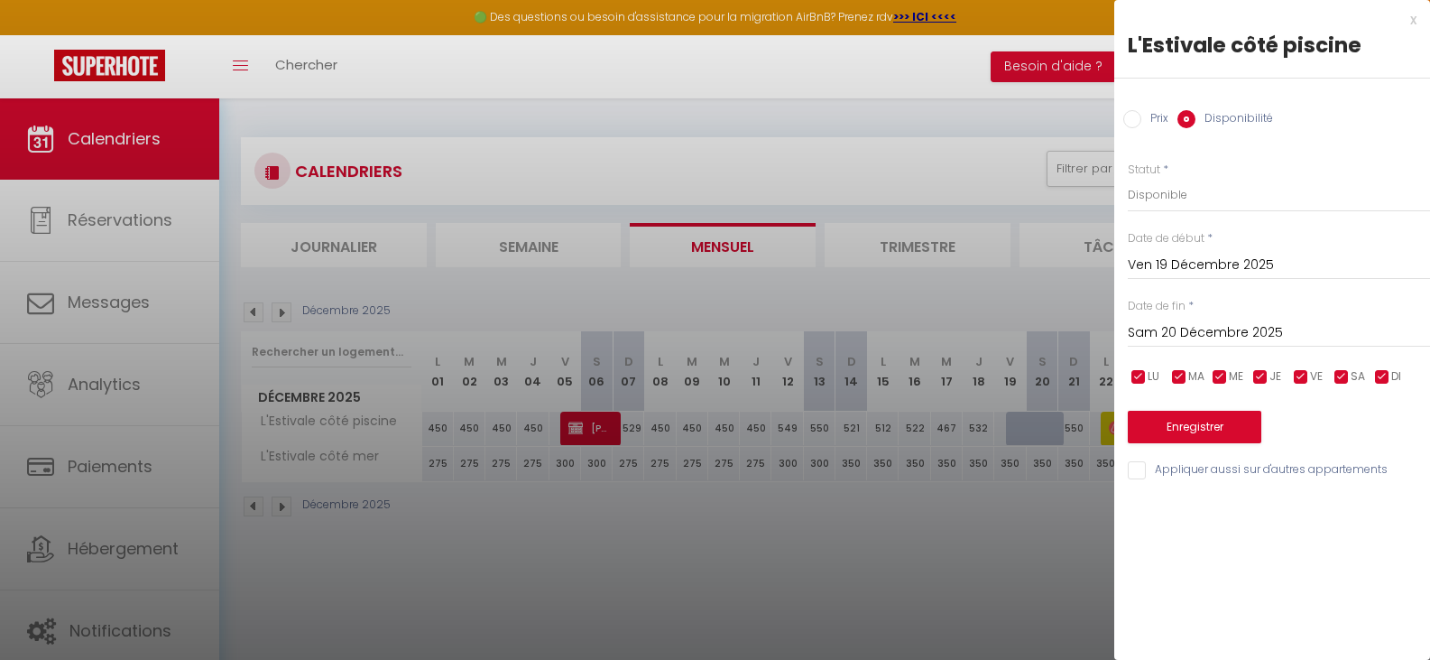
click at [1179, 346] on div "Sam 20 Décembre 2025 < Déc 2025 > Dim Lun Mar Mer Jeu Ven Sam 1 2 3 4 5 6 7 8 9…" at bounding box center [1279, 331] width 302 height 32
click at [1184, 335] on input "Sam 20 Décembre 2025" at bounding box center [1279, 332] width 302 height 23
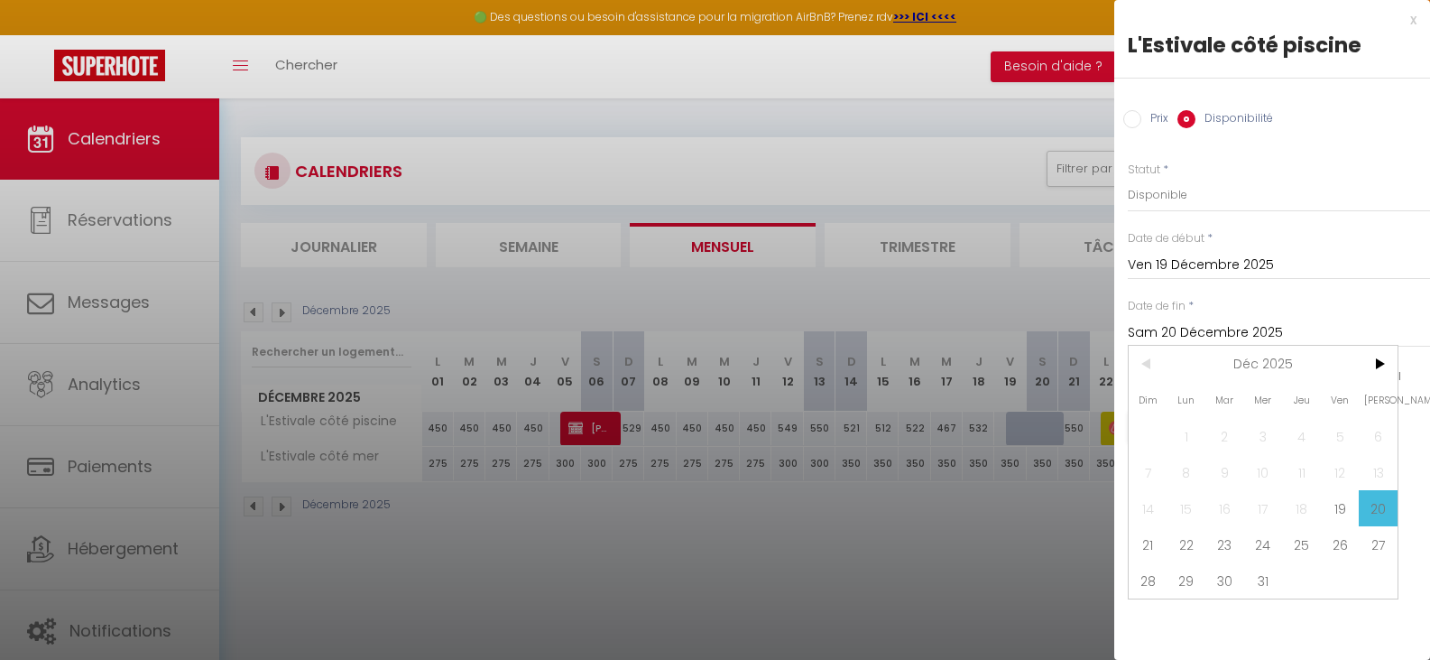
click at [1140, 540] on span "21" at bounding box center [1148, 544] width 39 height 36
type input "Dim 21 Décembre 2025"
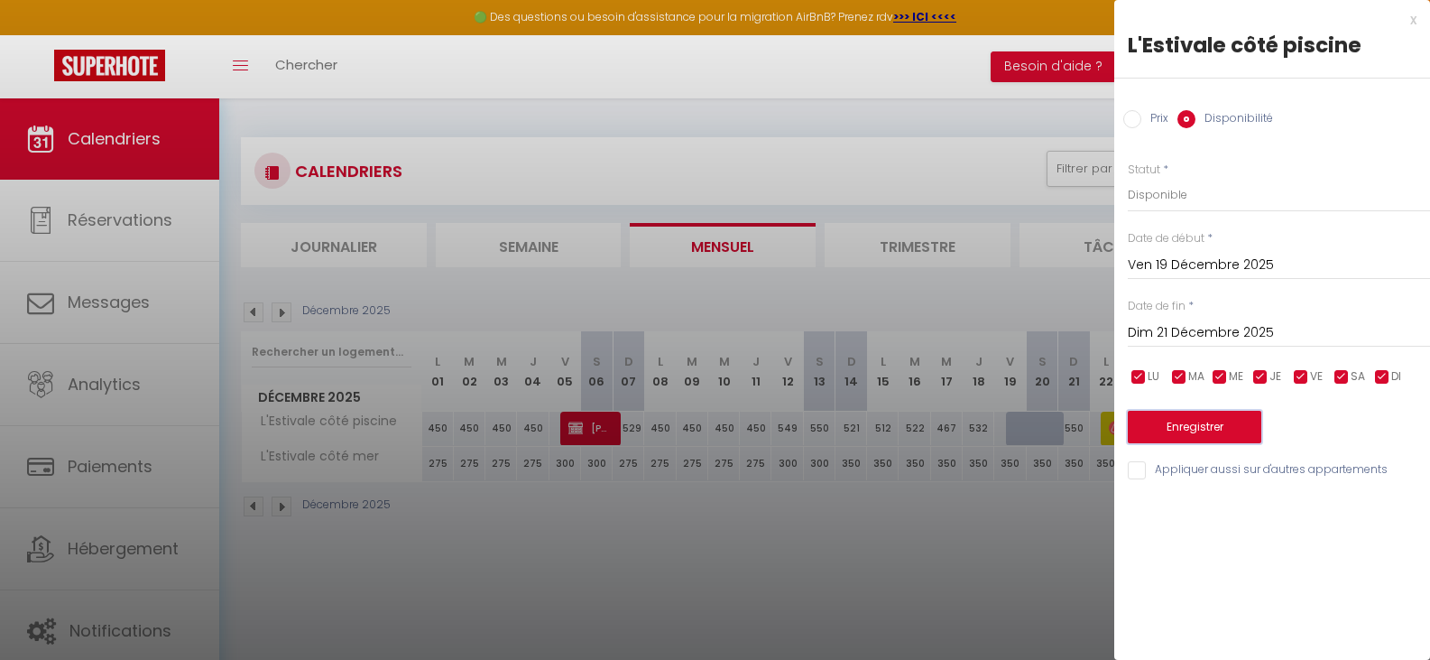
click at [1207, 422] on button "Enregistrer" at bounding box center [1195, 427] width 134 height 32
